Goal: Browse casually: Explore the website without a specific task or goal

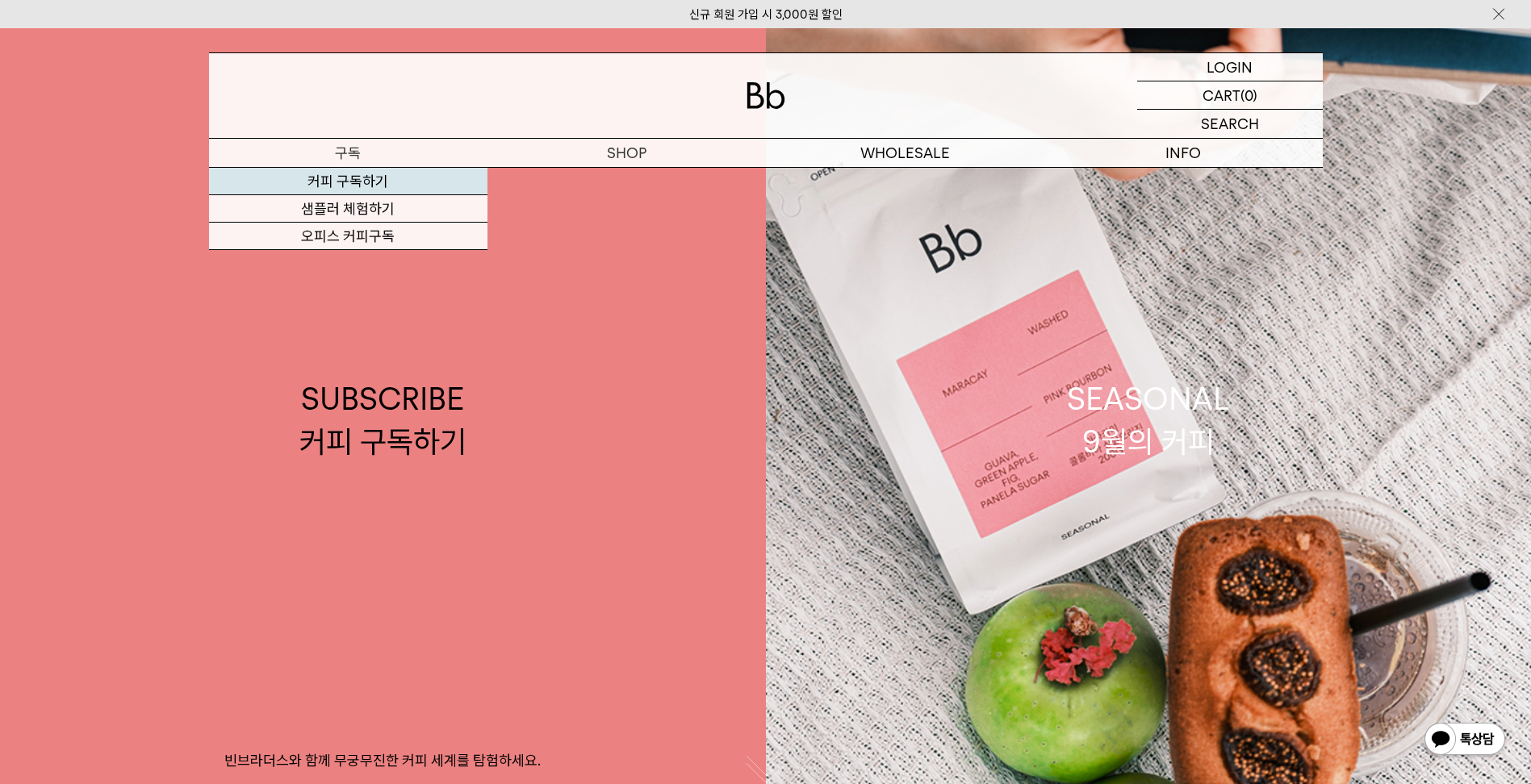
click at [338, 174] on link "커피 구독하기" at bounding box center [348, 182] width 278 height 28
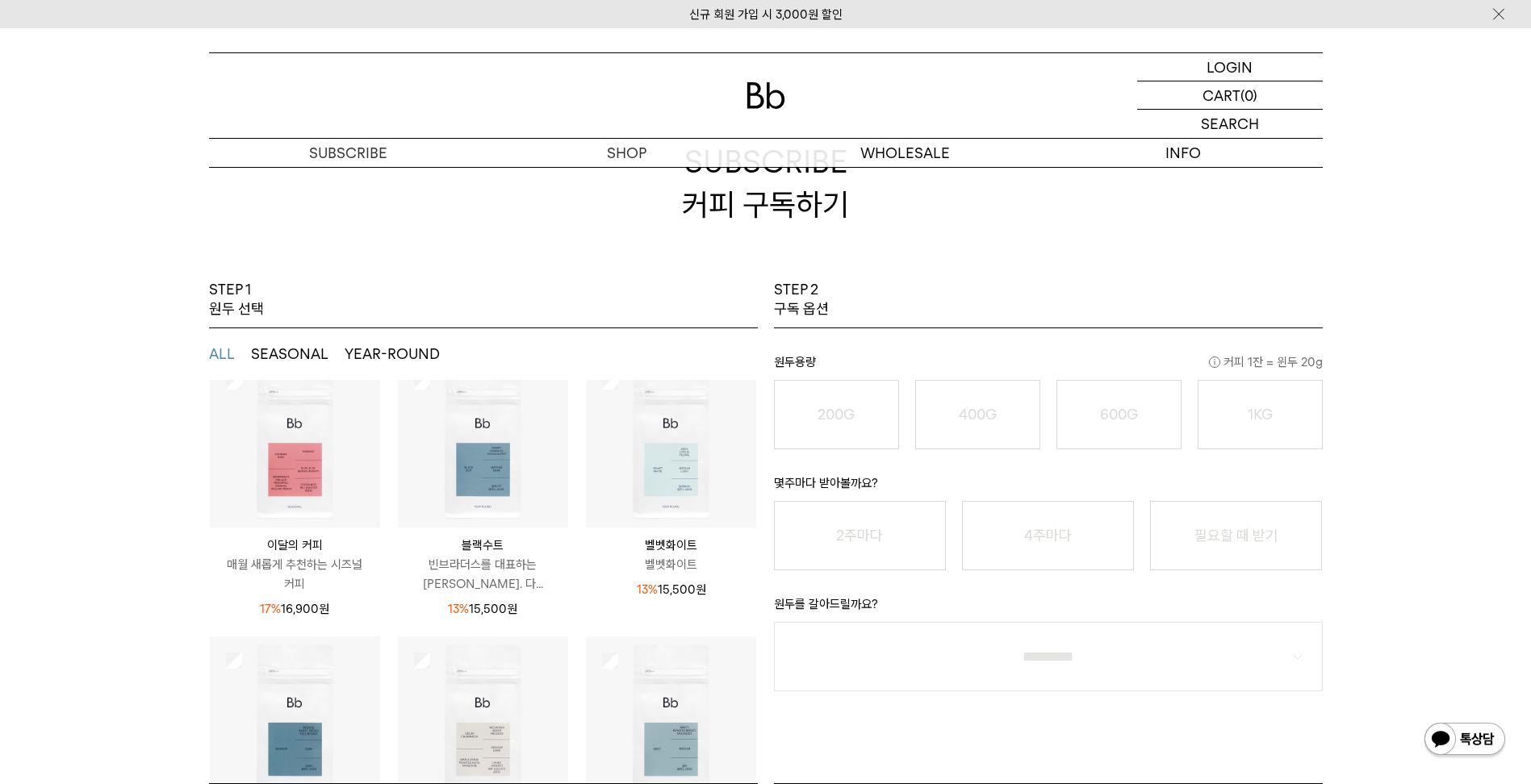
scroll to position [51, 0]
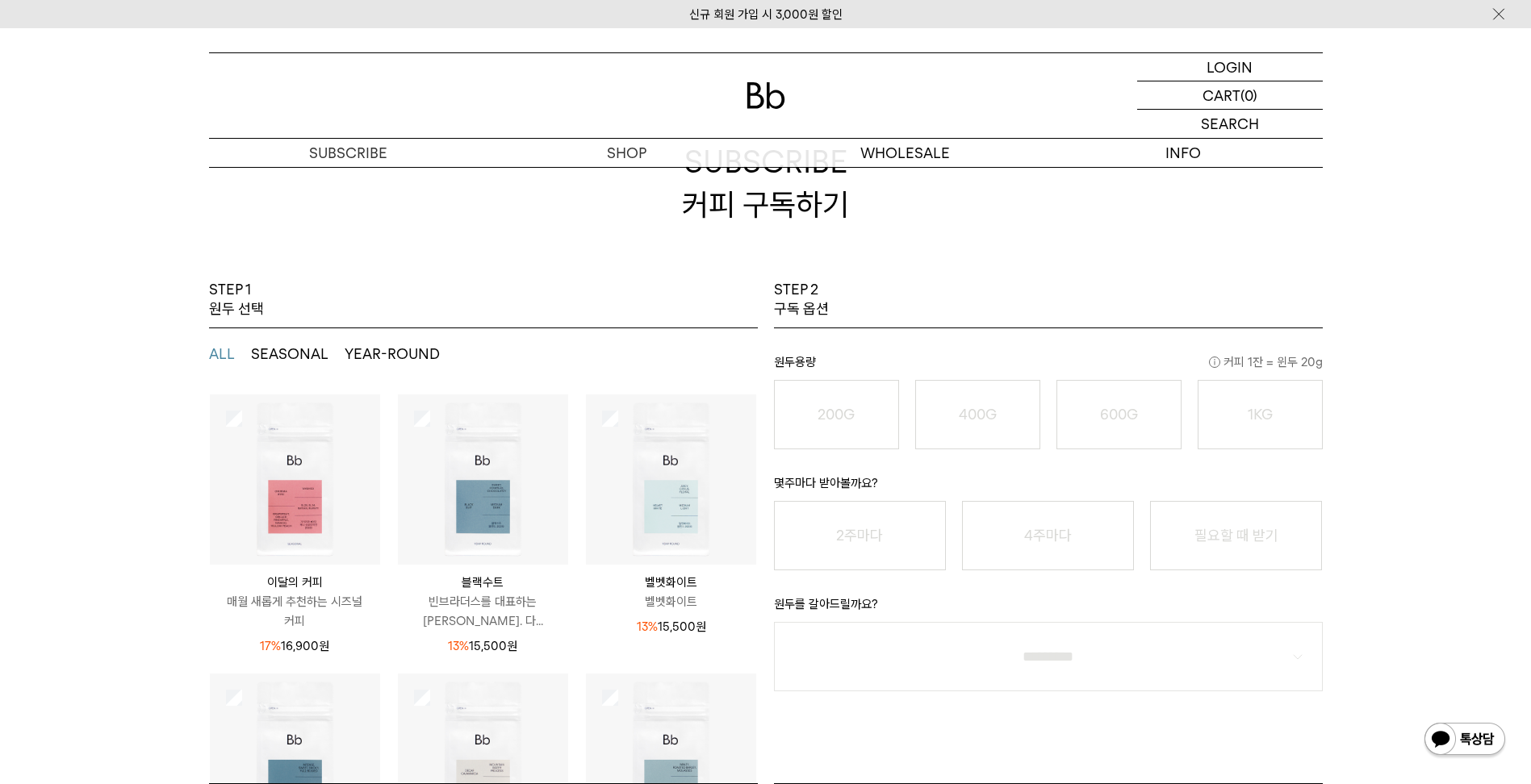
click at [280, 481] on img at bounding box center [295, 480] width 171 height 171
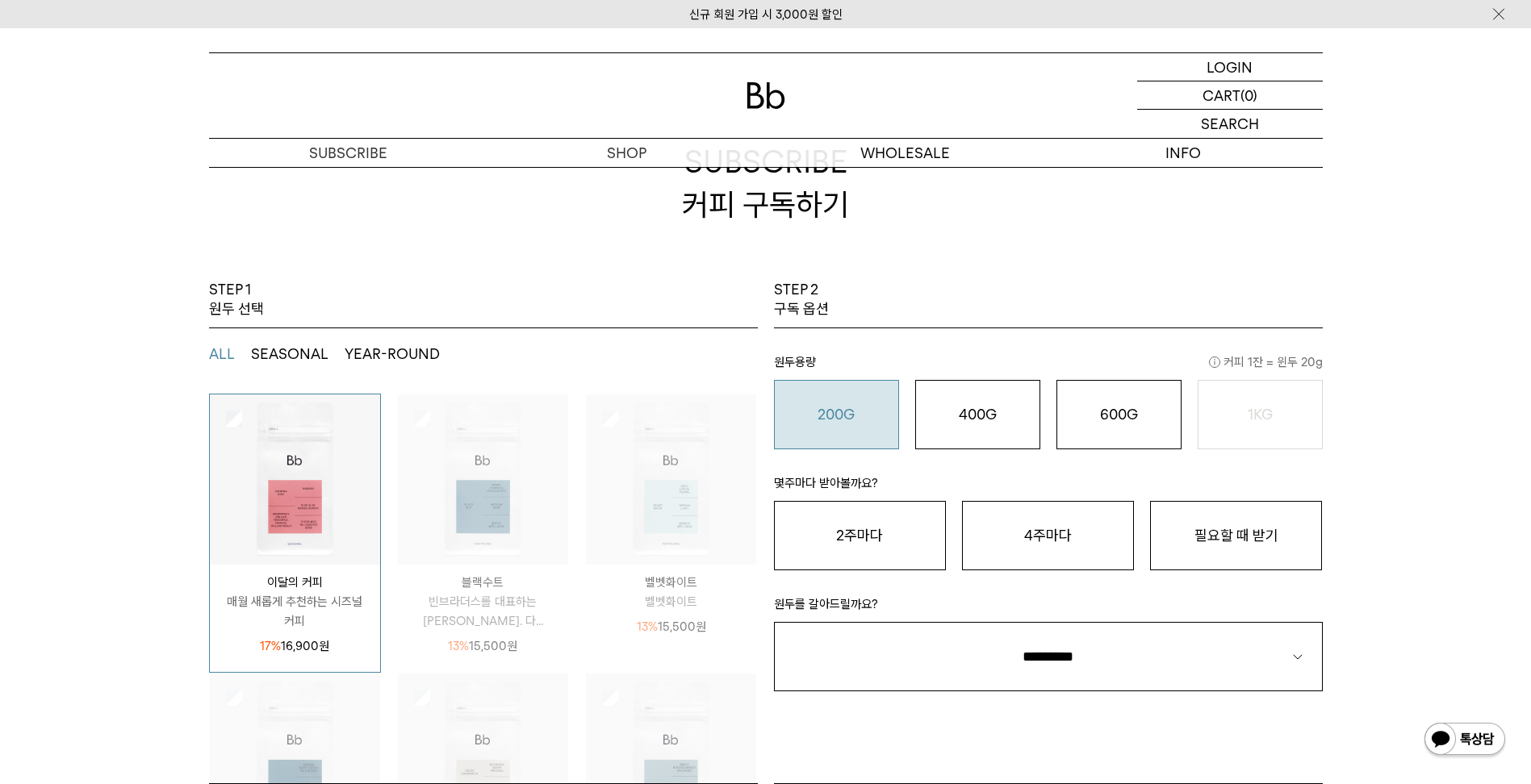
click at [828, 412] on o "200G" at bounding box center [836, 414] width 37 height 17
click at [884, 537] on button "2주마다" at bounding box center [859, 536] width 171 height 70
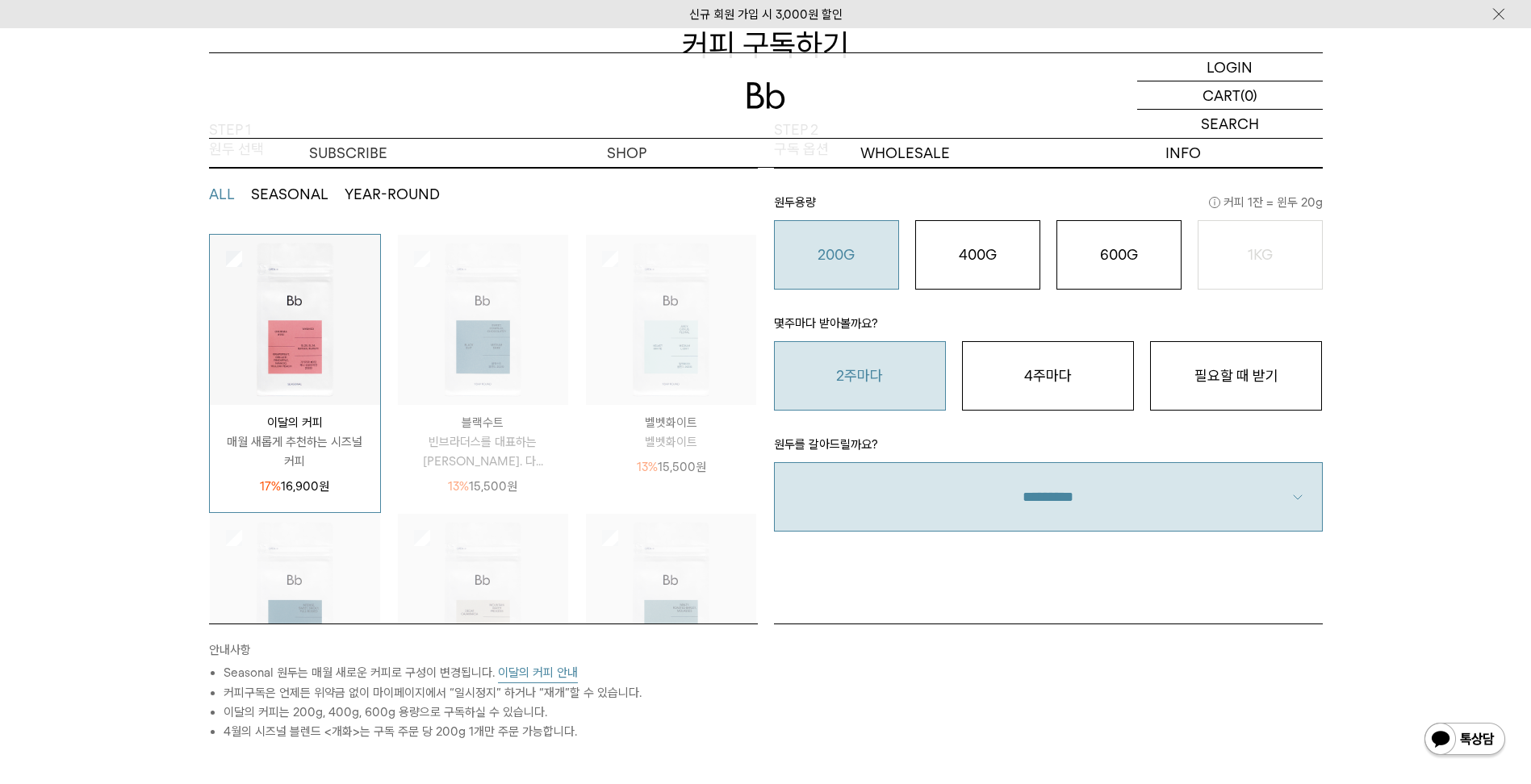
scroll to position [242, 0]
click at [930, 497] on select "**********" at bounding box center [1048, 495] width 549 height 70
drag, startPoint x: 964, startPoint y: 518, endPoint x: 960, endPoint y: 527, distance: 9.8
click at [964, 518] on select "**********" at bounding box center [1048, 495] width 549 height 70
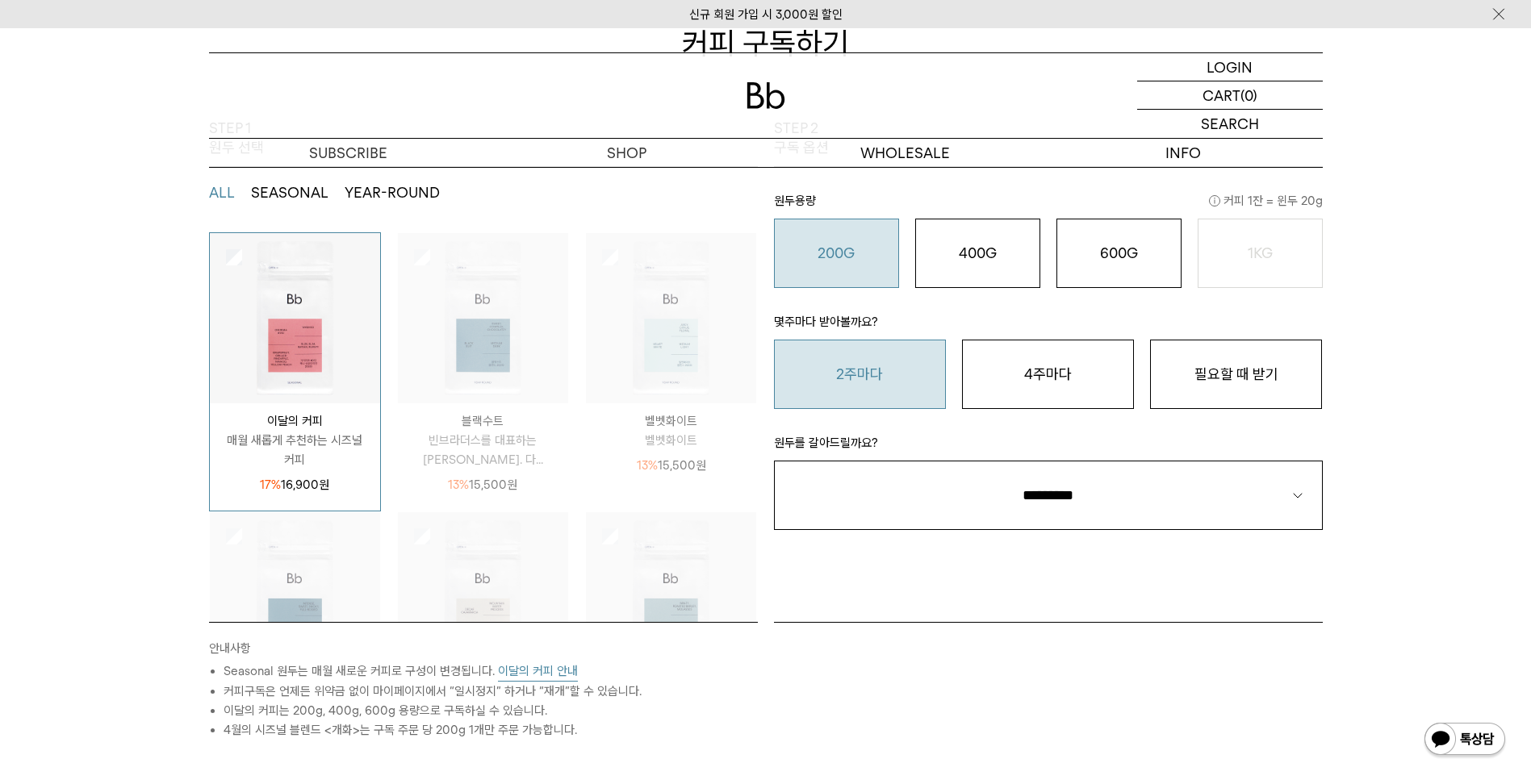
select select "**"
click at [774, 461] on select "**********" at bounding box center [1048, 495] width 549 height 70
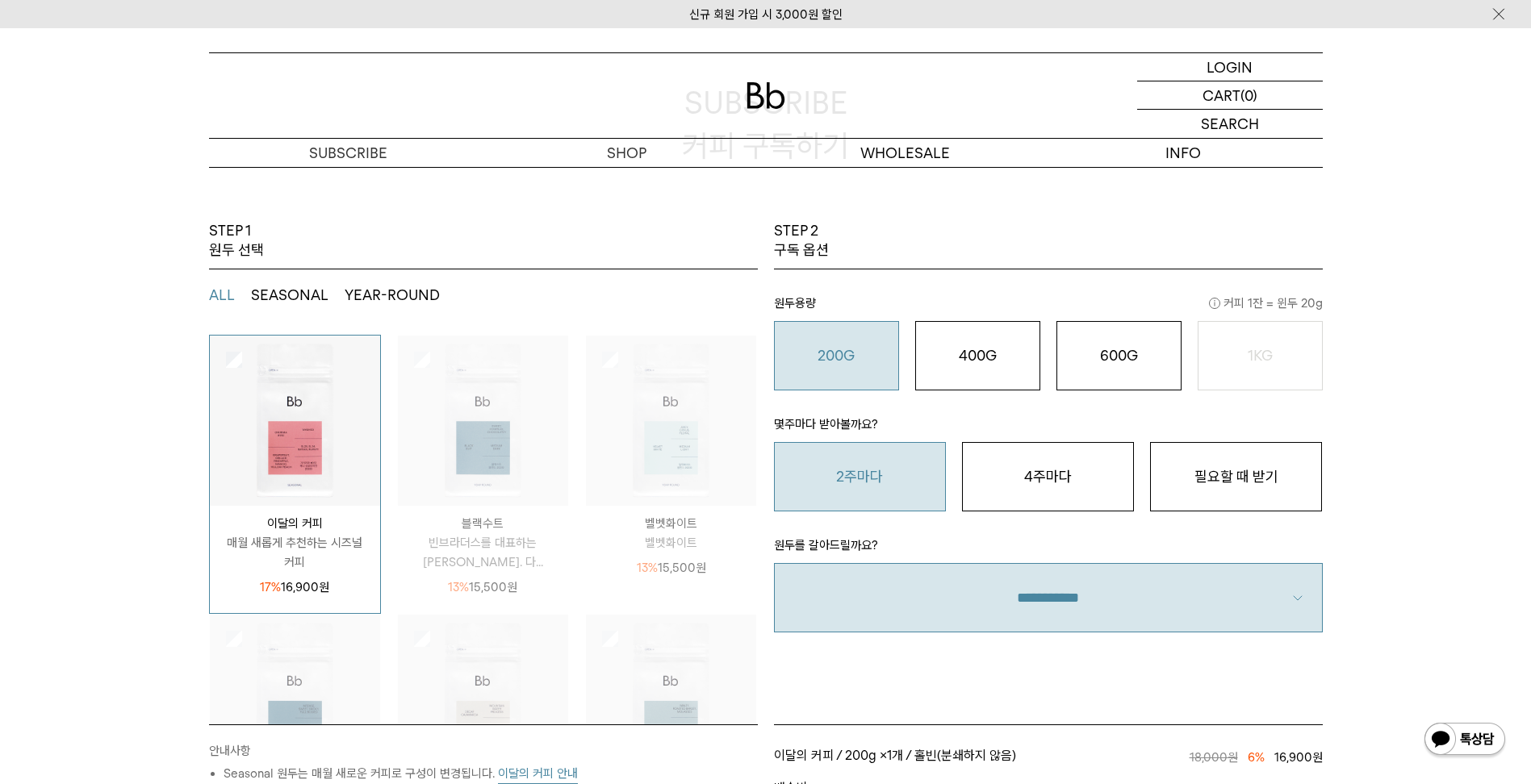
scroll to position [81, 0]
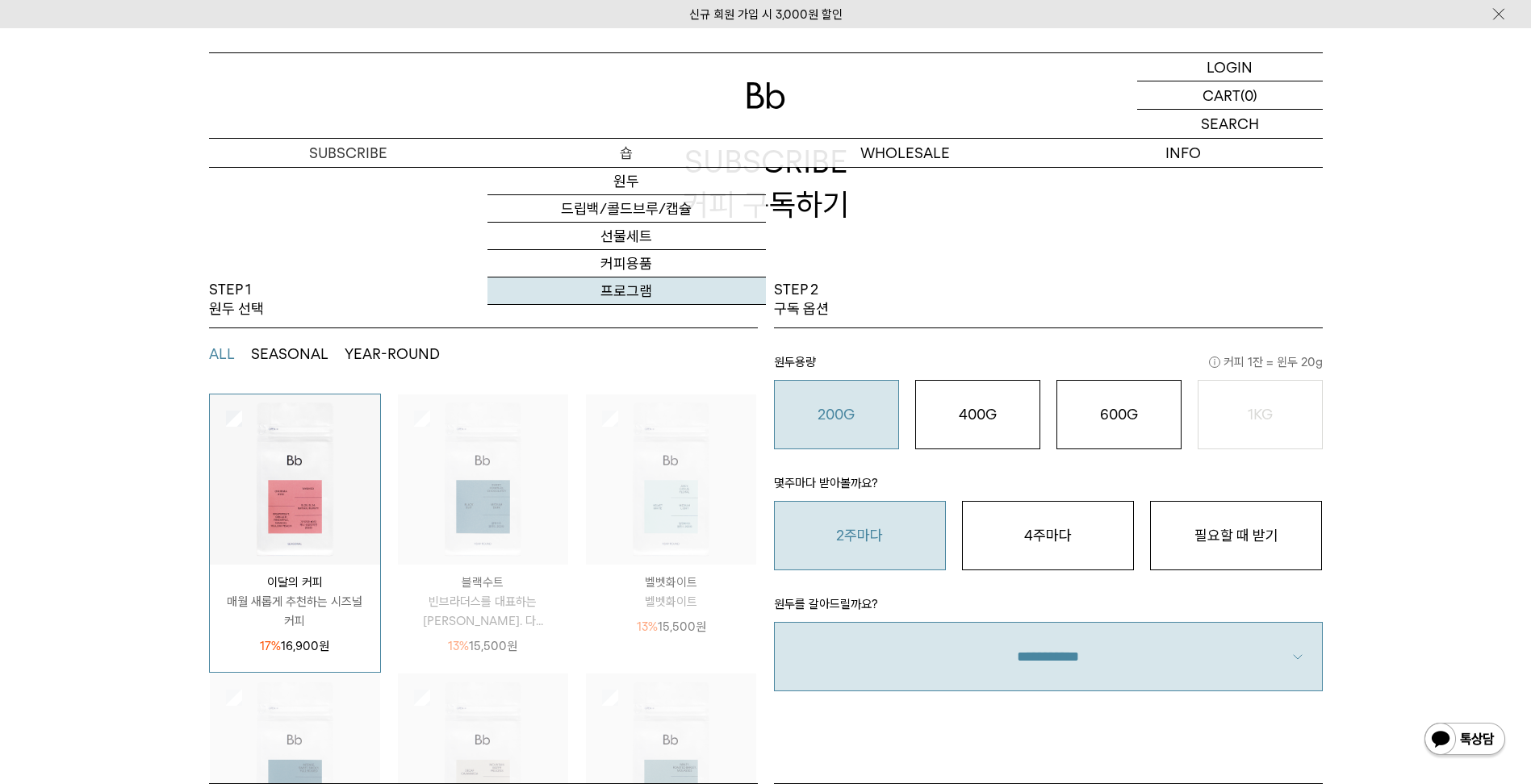
click at [624, 289] on link "프로그램" at bounding box center [626, 292] width 278 height 28
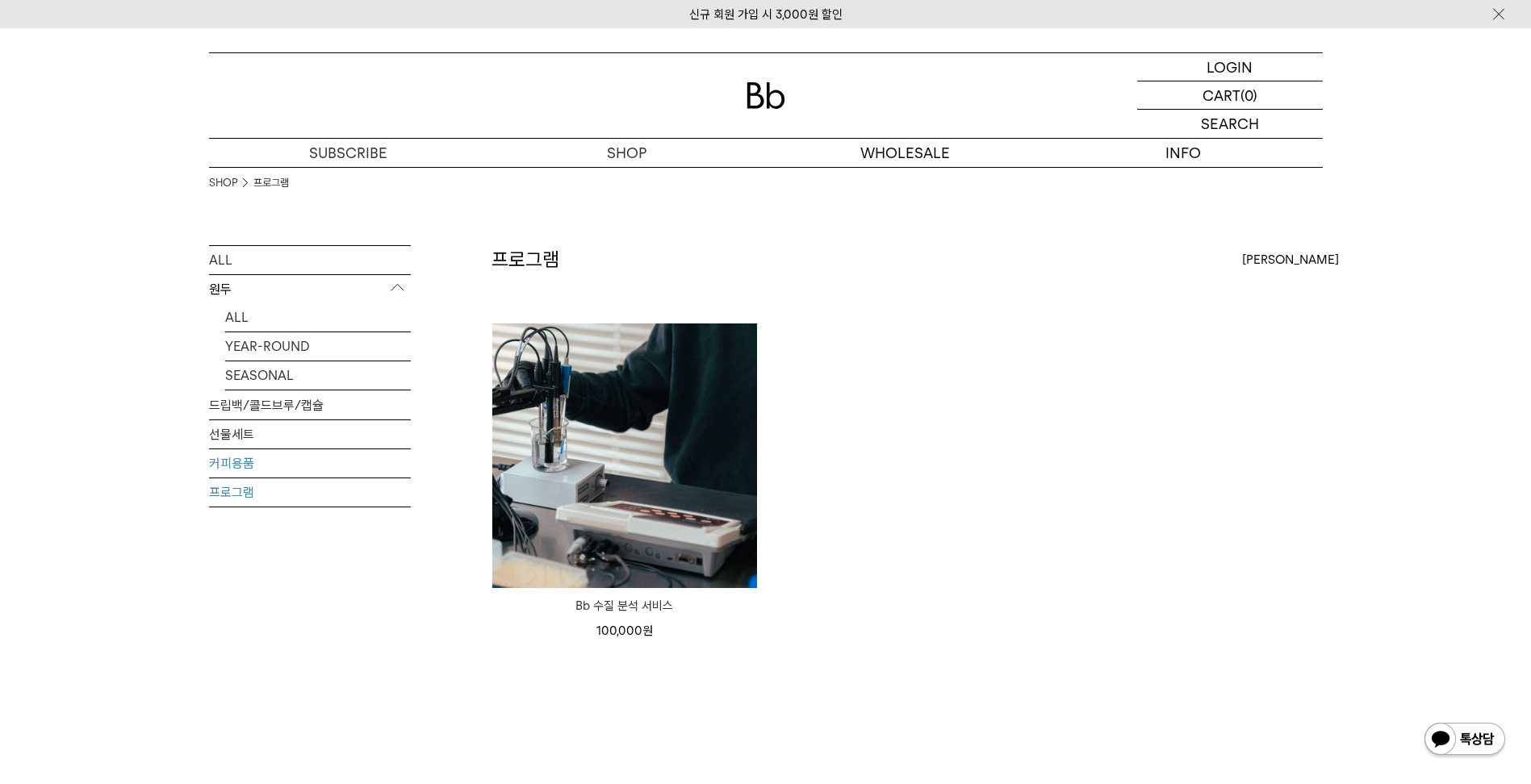
click at [313, 471] on link "커피용품" at bounding box center [310, 463] width 202 height 28
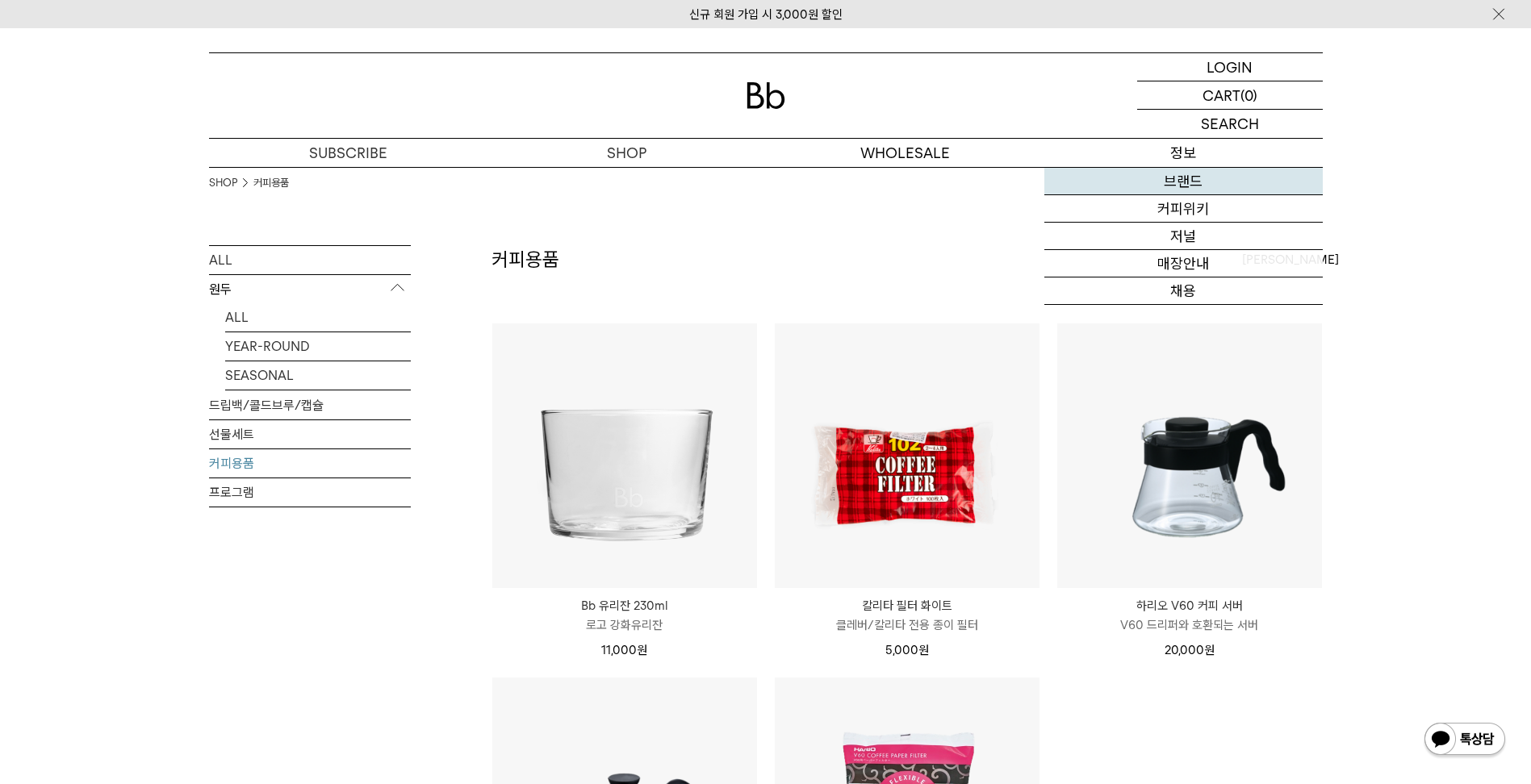
click at [1202, 179] on link "브랜드" at bounding box center [1183, 182] width 278 height 28
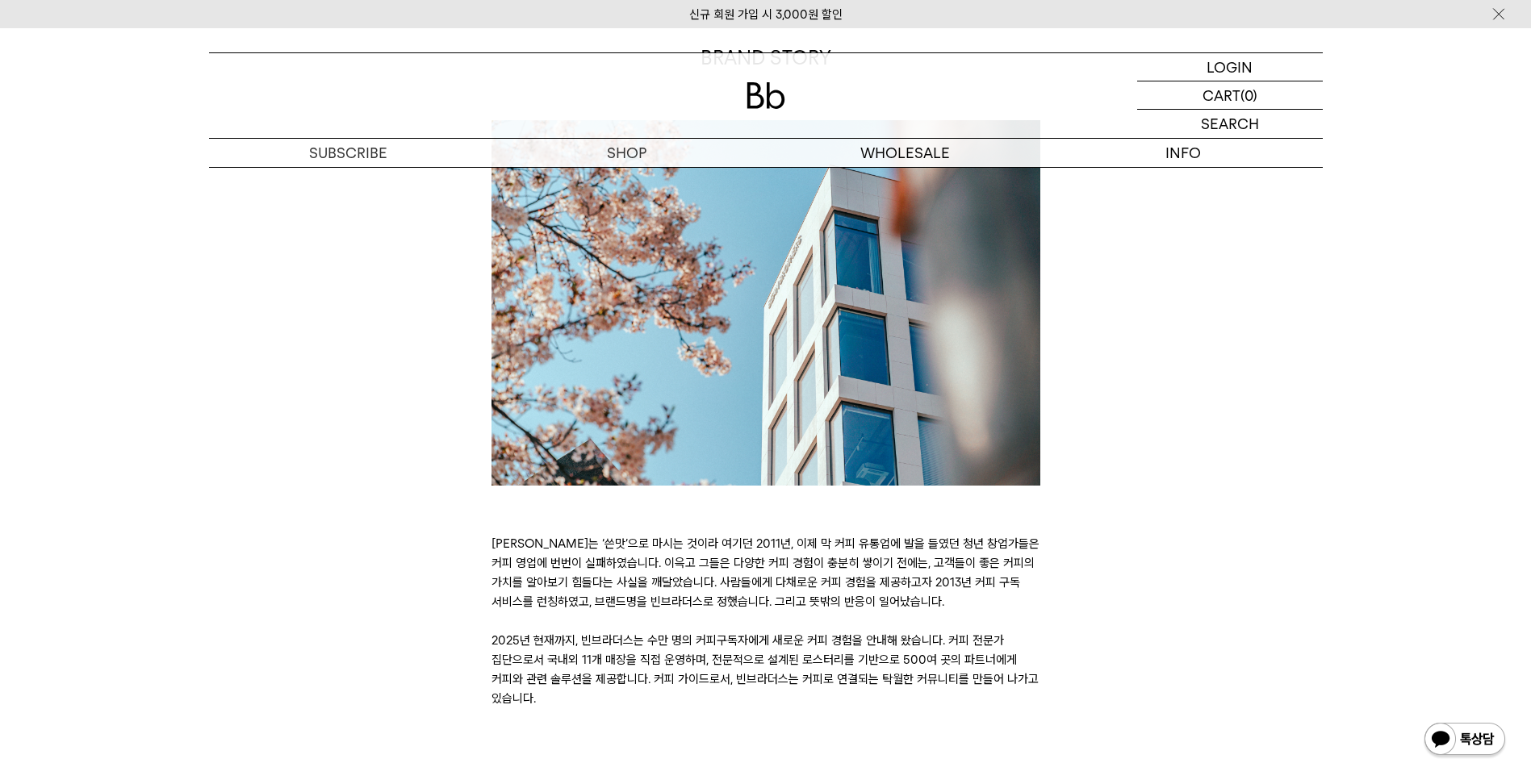
scroll to position [242, 0]
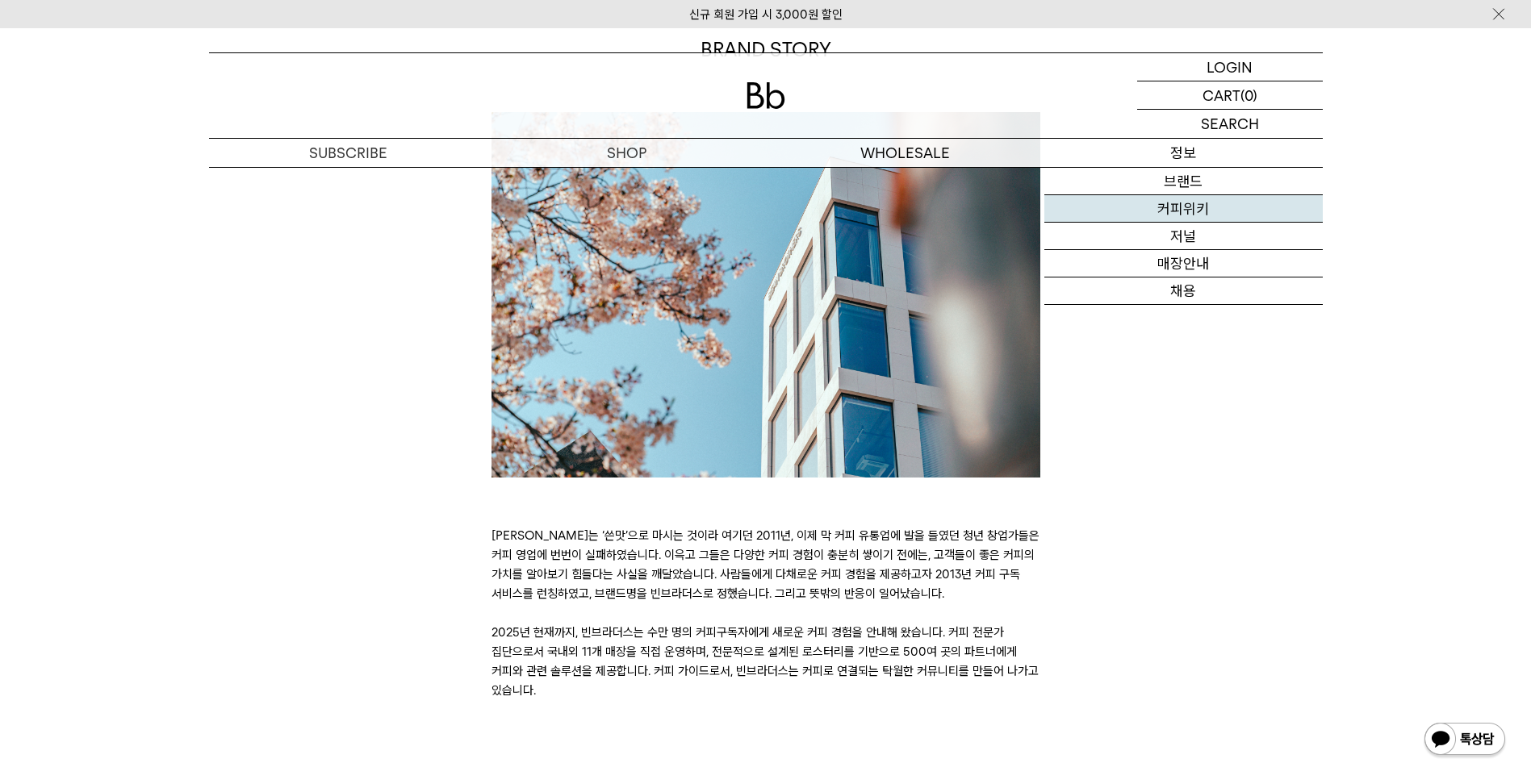
click at [1198, 203] on link "커피위키" at bounding box center [1183, 209] width 278 height 28
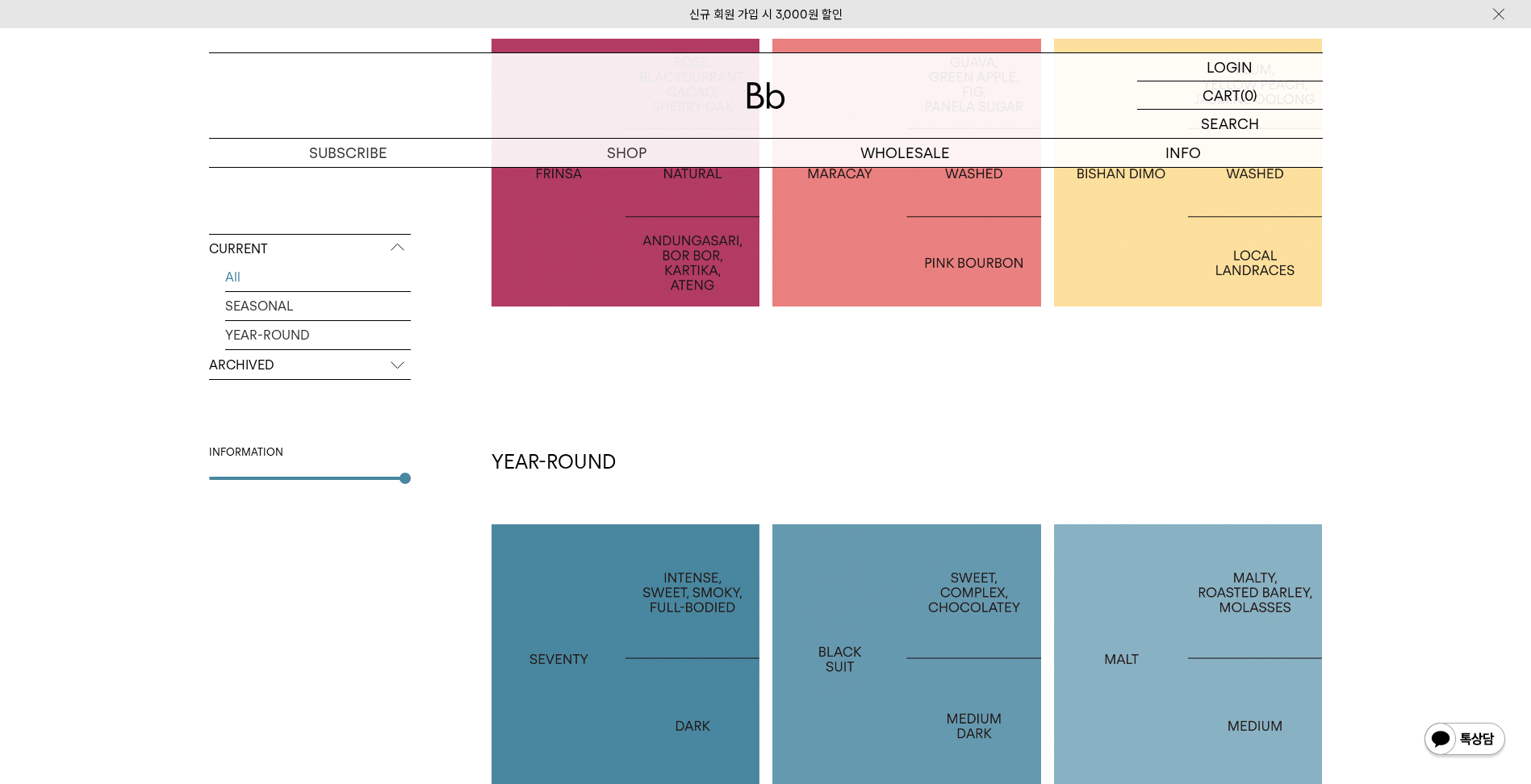
scroll to position [484, 0]
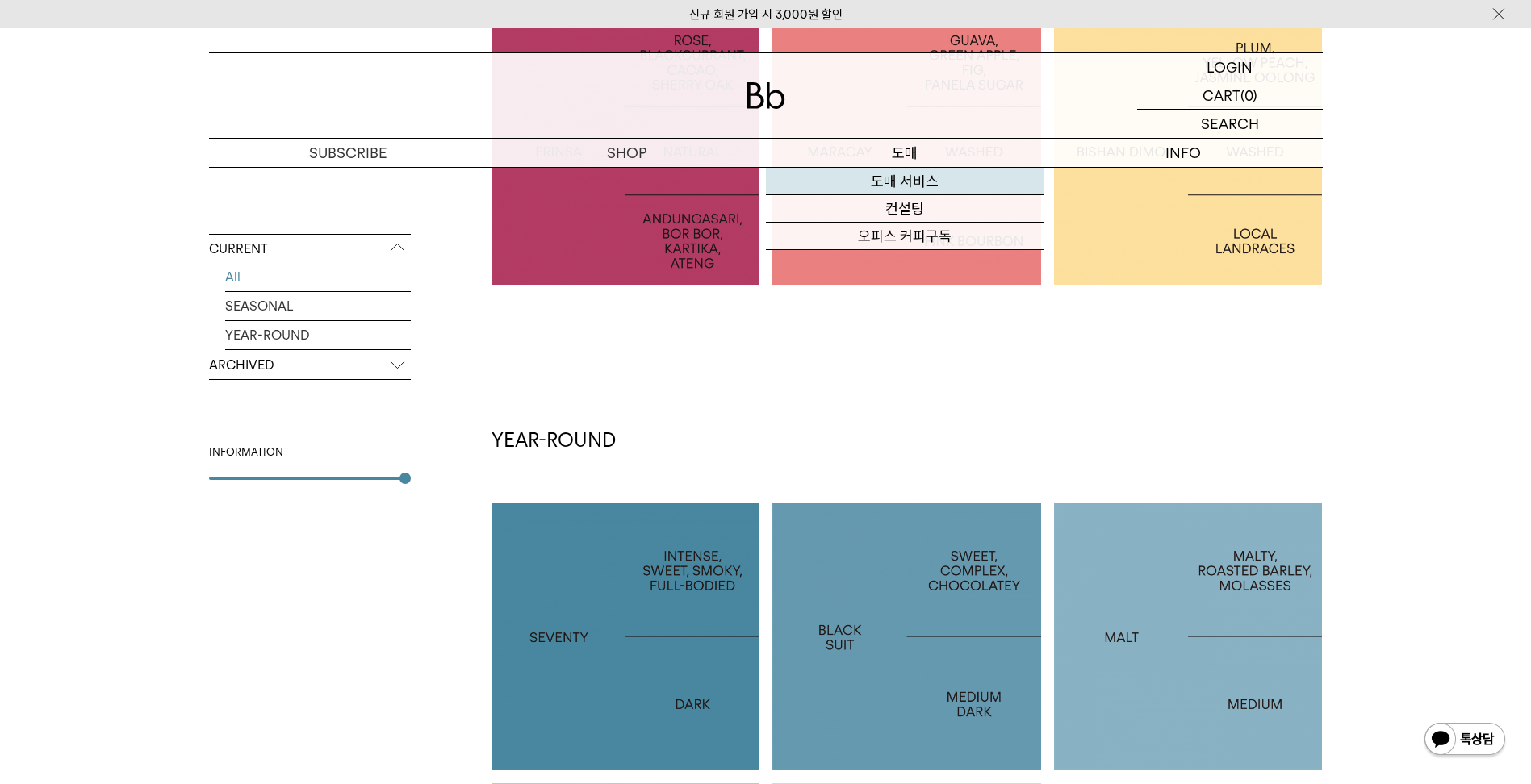
click at [957, 187] on link "도매 서비스" at bounding box center [905, 182] width 278 height 28
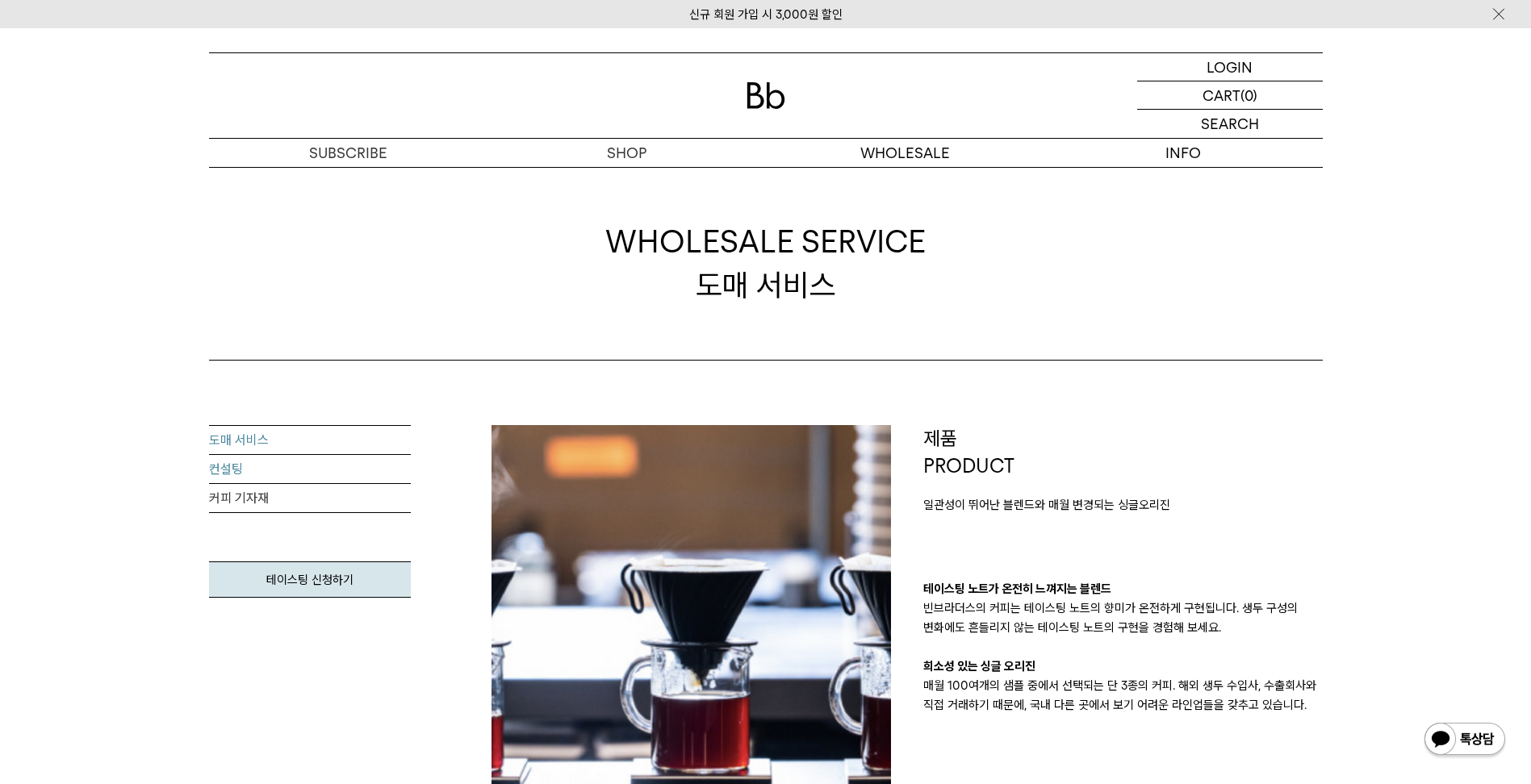
click at [323, 471] on link "컨설팅" at bounding box center [310, 469] width 202 height 29
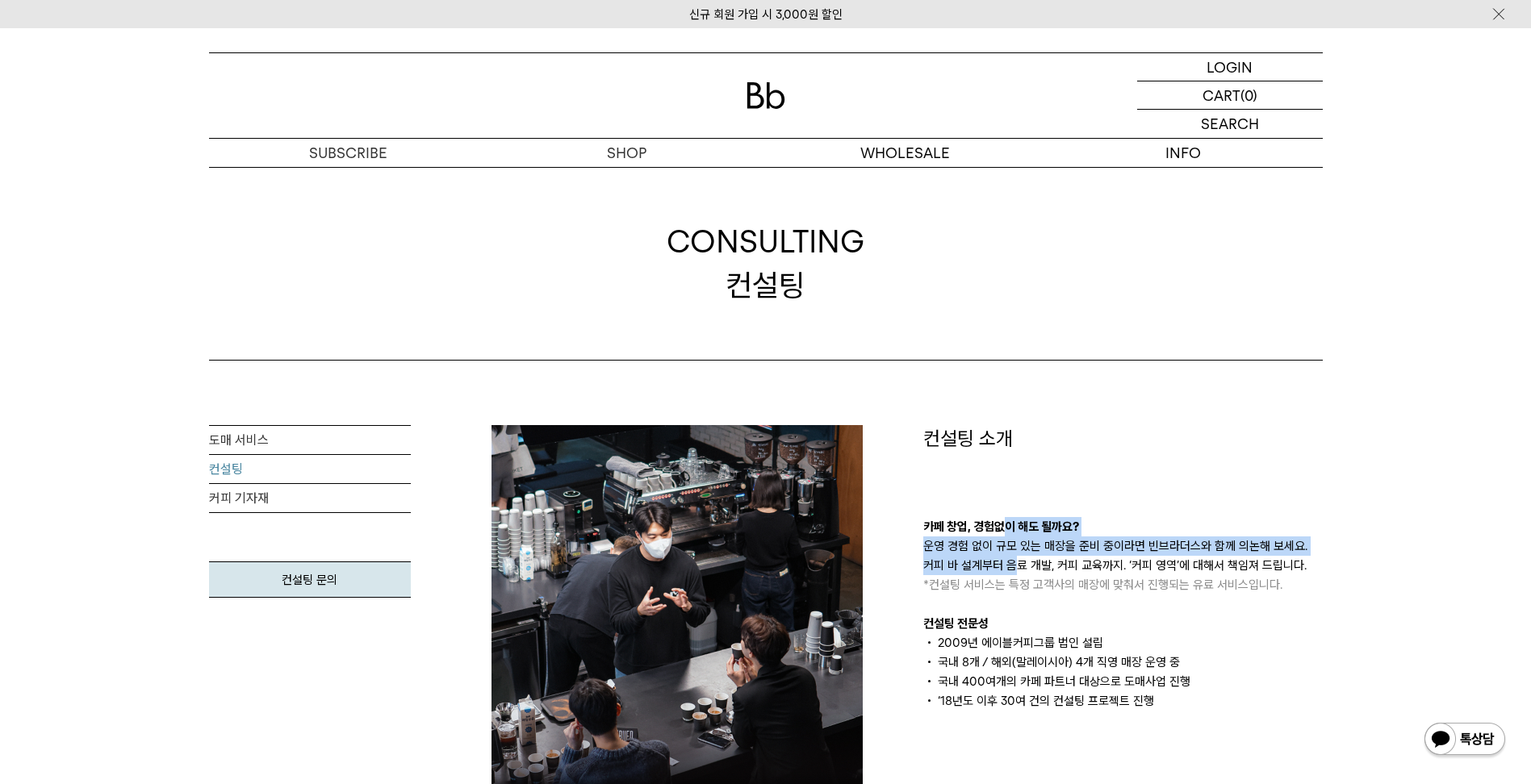
drag, startPoint x: 1002, startPoint y: 514, endPoint x: 1094, endPoint y: 559, distance: 102.4
click at [1094, 559] on div "컨설팅 소개 카페 창업, 경험없이 해도 될까요? 운영 경험 없이 규모 있는 매장을 준비 중이라면 빈브라더스와 함께 의논해 보세요. 커피 바 설…" at bounding box center [1122, 568] width 399 height 285
drag, startPoint x: 1094, startPoint y: 559, endPoint x: 1054, endPoint y: 627, distance: 78.9
click at [1055, 623] on p "컨설팅 전문성" at bounding box center [1122, 624] width 399 height 19
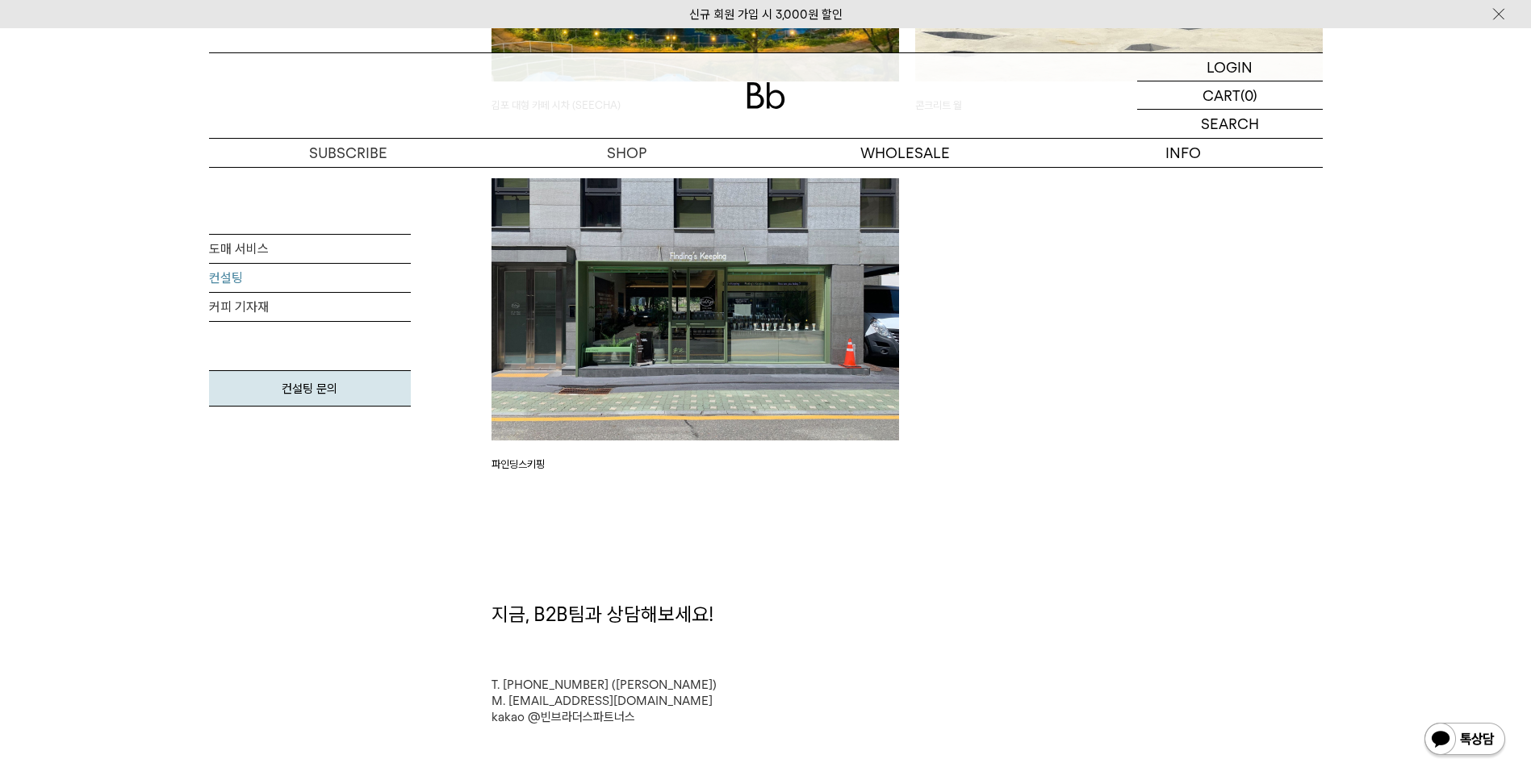
scroll to position [3954, 0]
